Goal: Navigation & Orientation: Find specific page/section

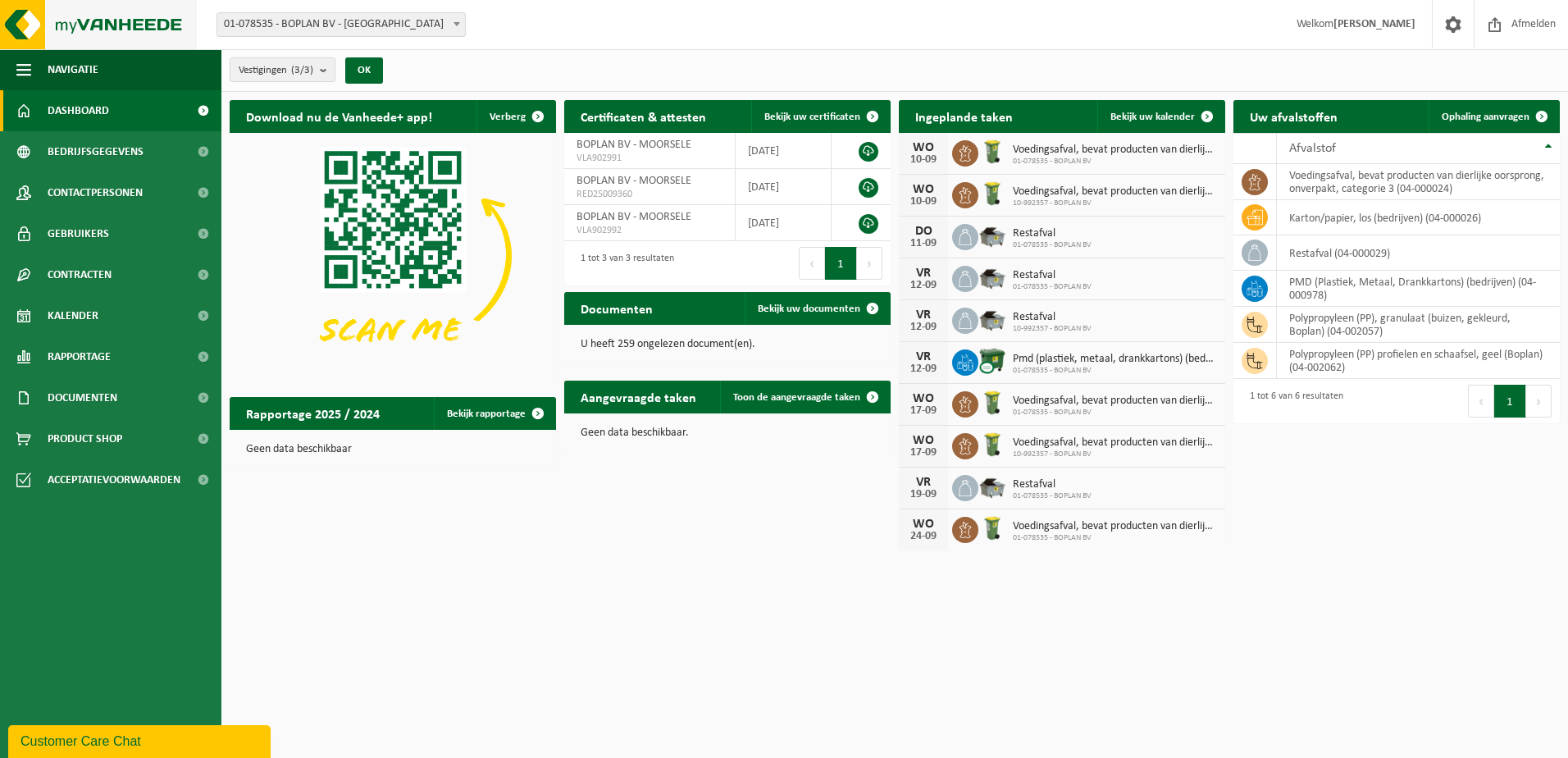
click at [58, 31] on img at bounding box center [98, 24] width 197 height 49
click at [103, 193] on span "Contactpersonen" at bounding box center [94, 192] width 95 height 41
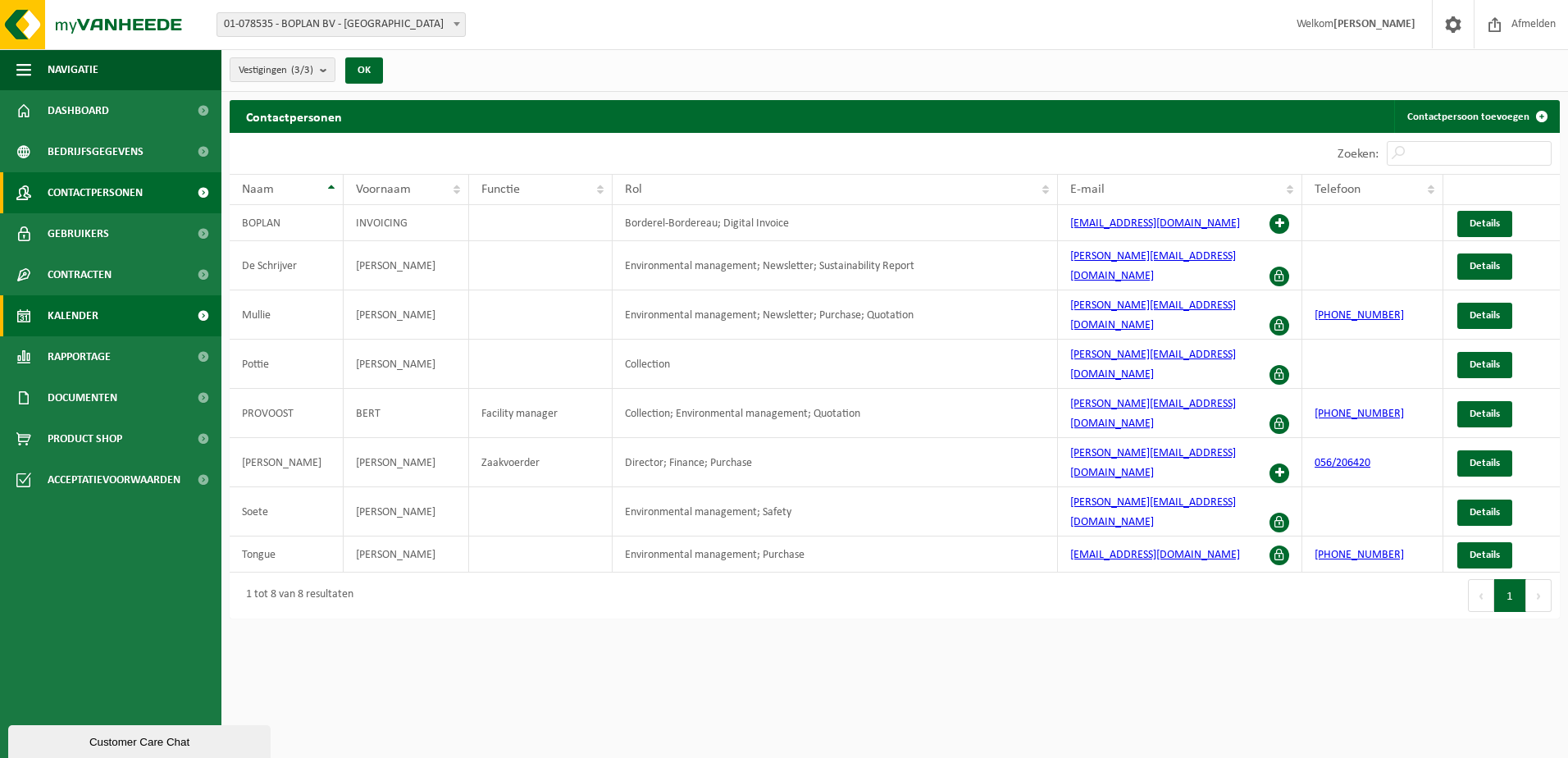
click at [103, 318] on link "Kalender" at bounding box center [111, 316] width 221 height 41
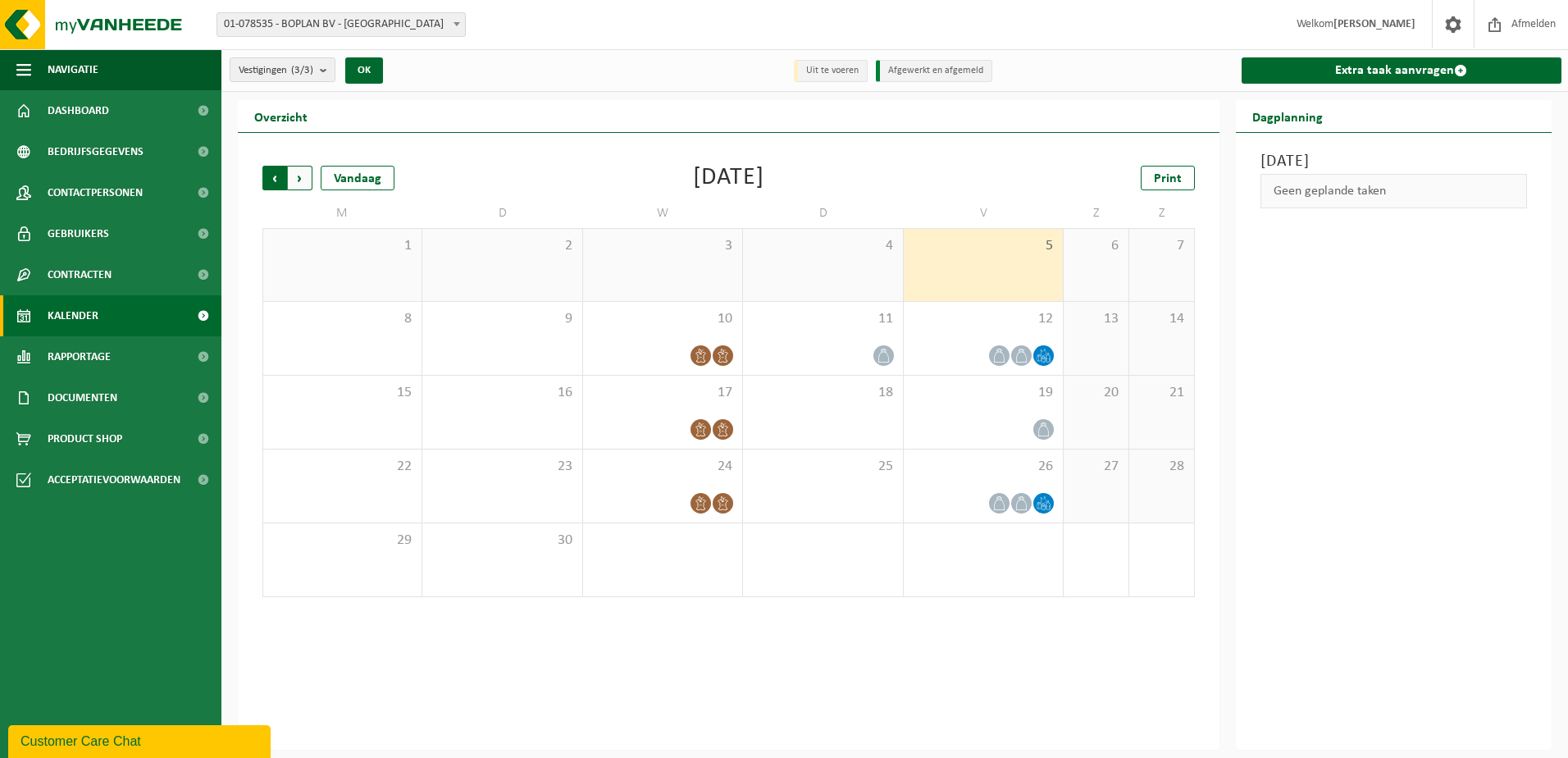
click at [293, 171] on span "Volgende" at bounding box center [300, 178] width 24 height 24
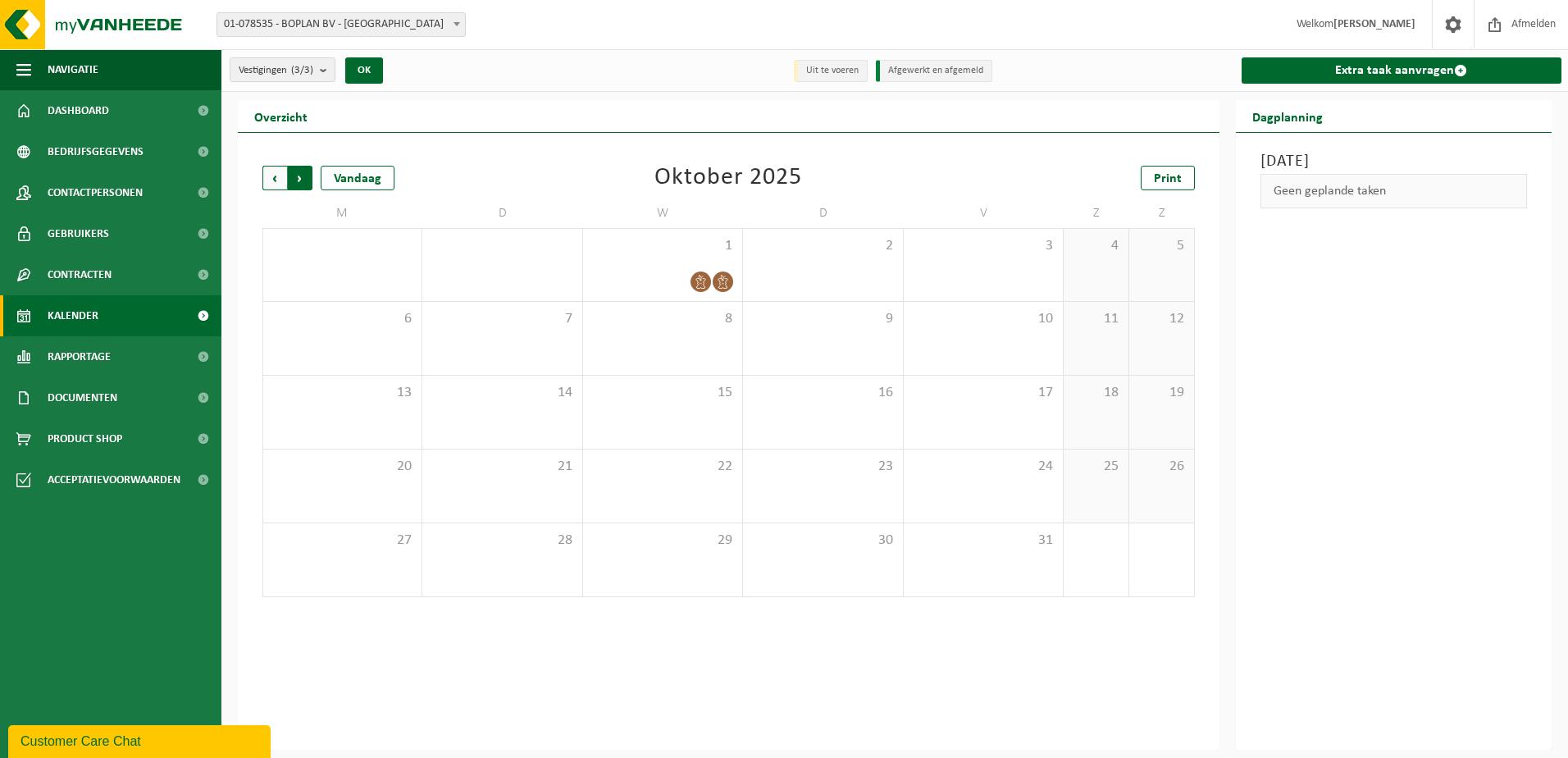
click at [283, 177] on span "Vorige" at bounding box center [274, 178] width 24 height 24
